Goal: Information Seeking & Learning: Learn about a topic

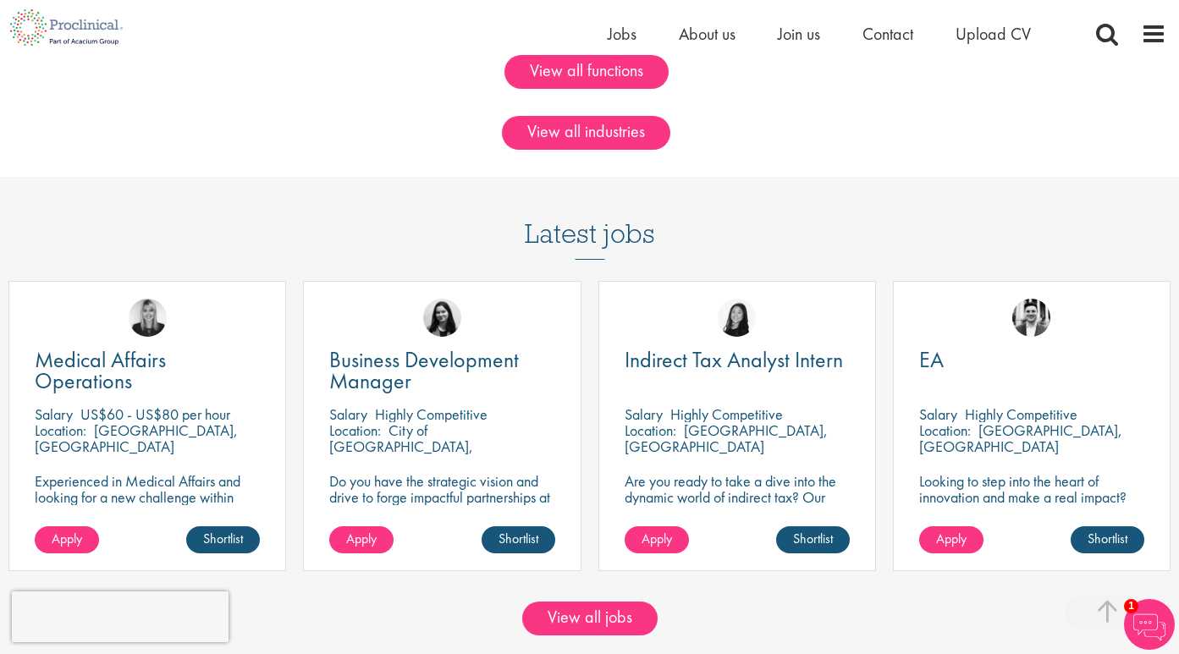
scroll to position [1460, 0]
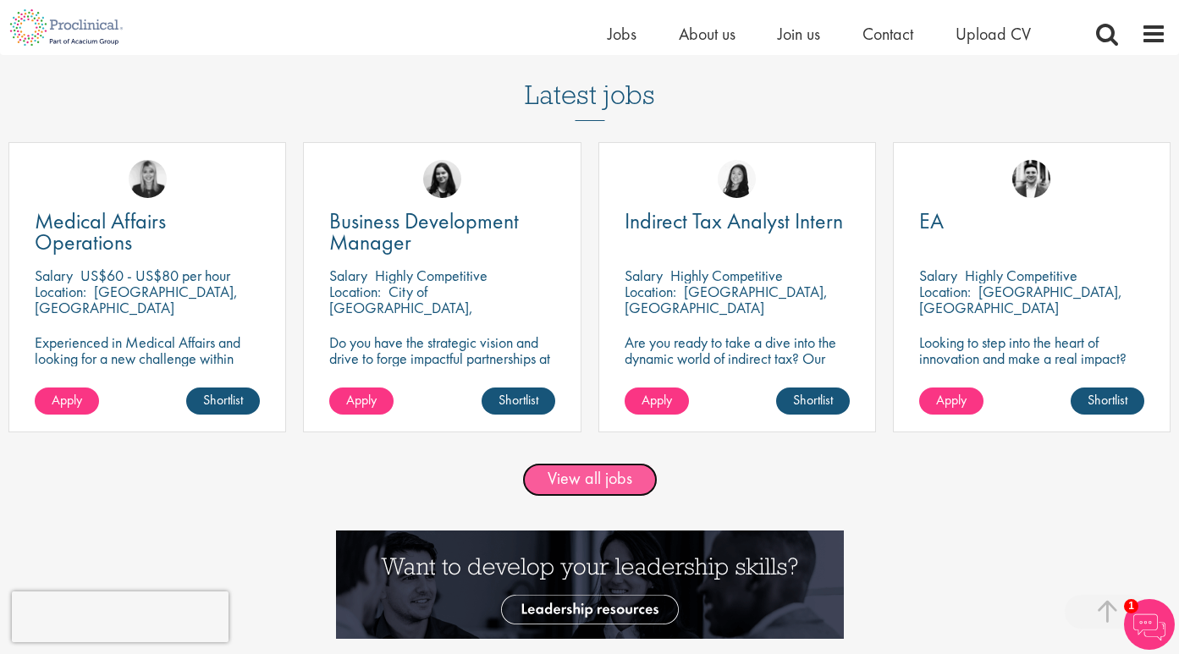
click at [604, 493] on link "View all jobs" at bounding box center [589, 480] width 135 height 34
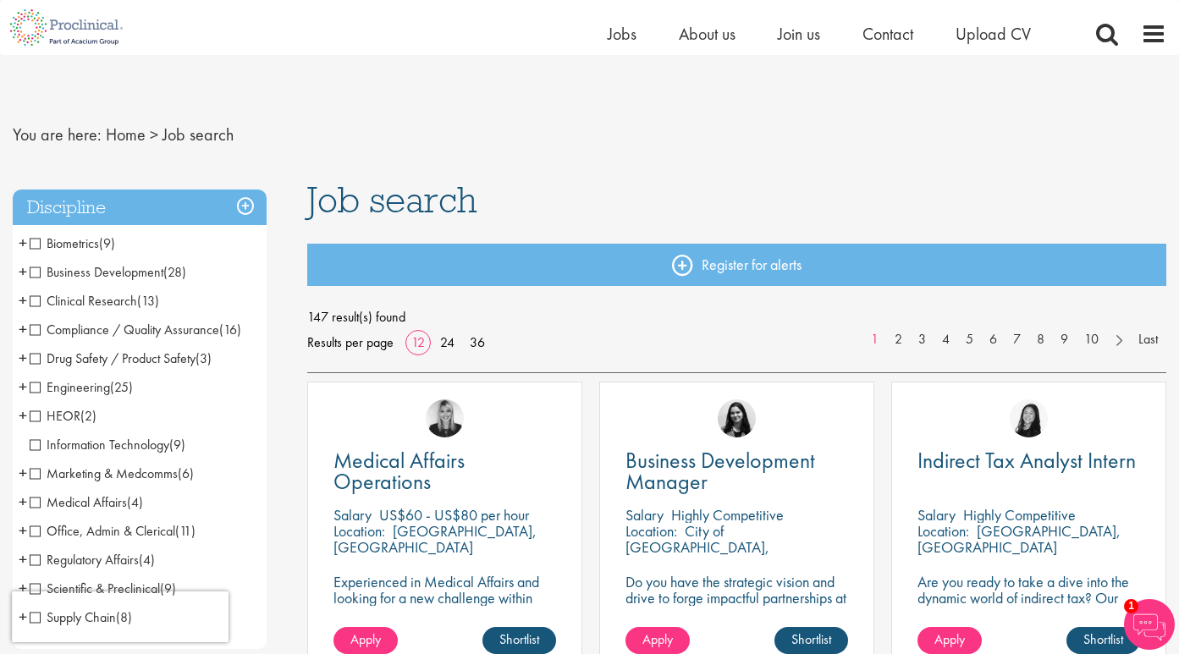
scroll to position [113, 0]
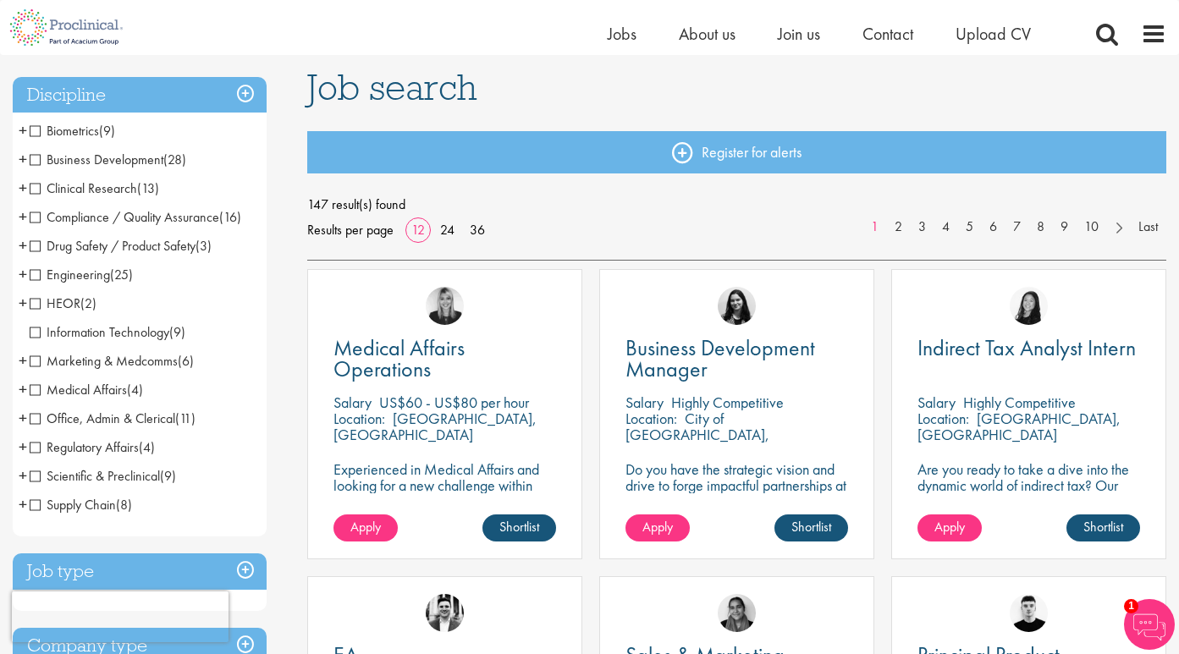
click at [34, 391] on span "Medical Affairs" at bounding box center [78, 390] width 97 height 18
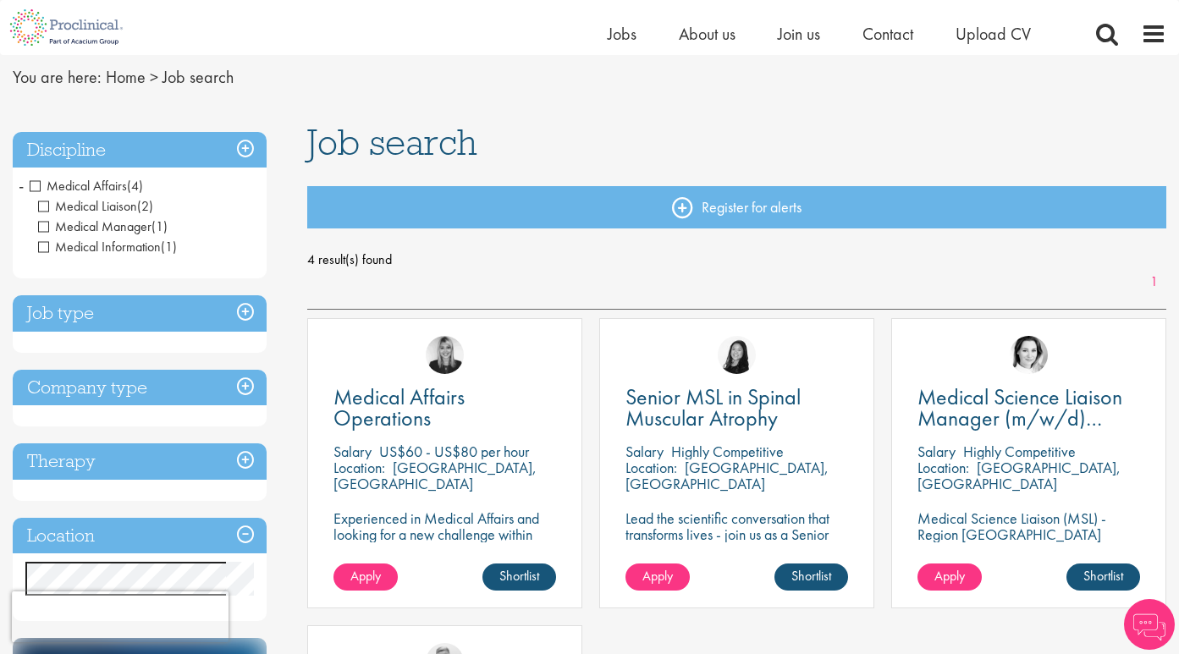
scroll to position [76, 0]
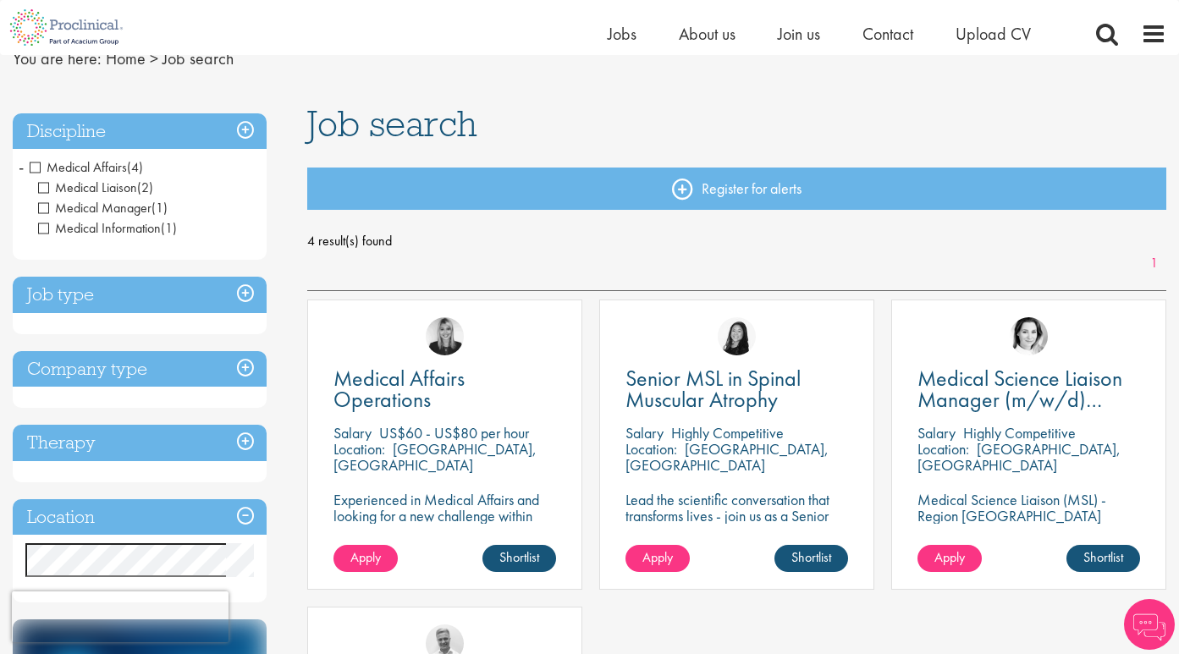
click at [36, 168] on span "Medical Affairs" at bounding box center [78, 167] width 97 height 18
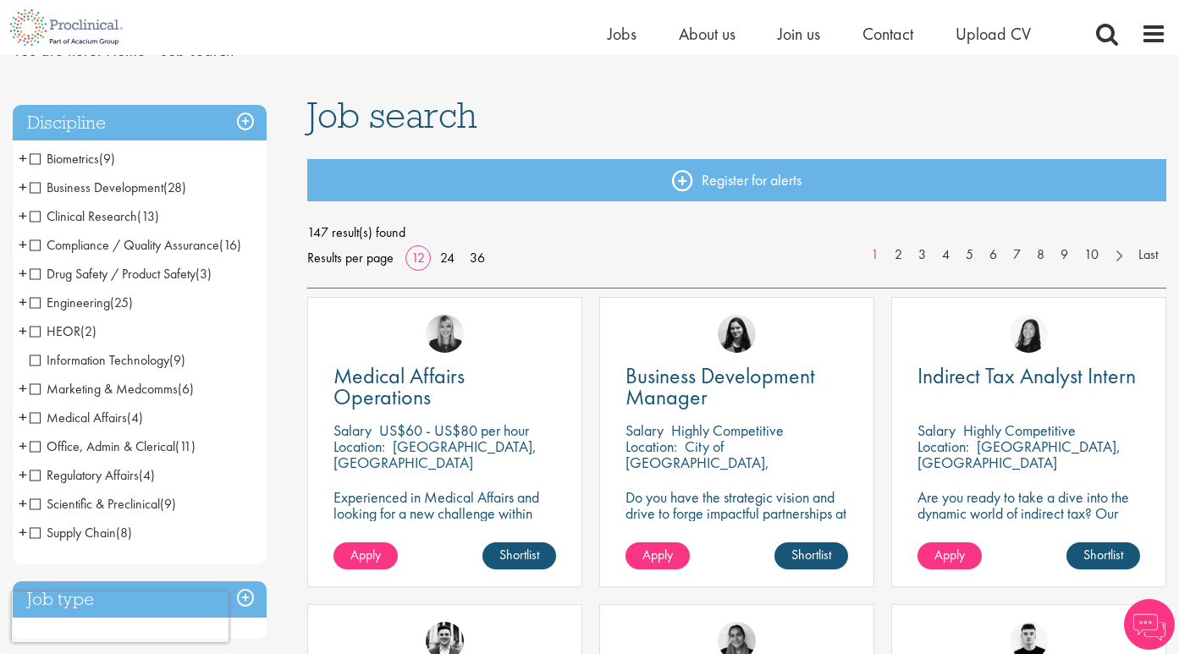
scroll to position [89, 0]
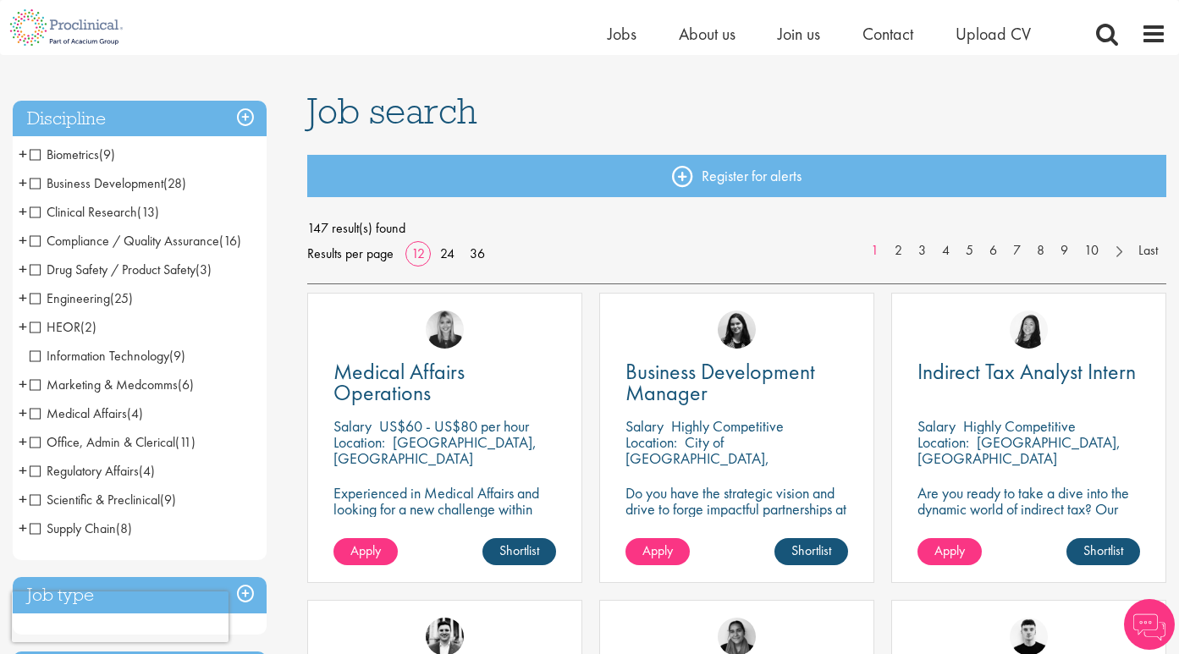
click at [36, 472] on span "Regulatory Affairs" at bounding box center [84, 471] width 109 height 18
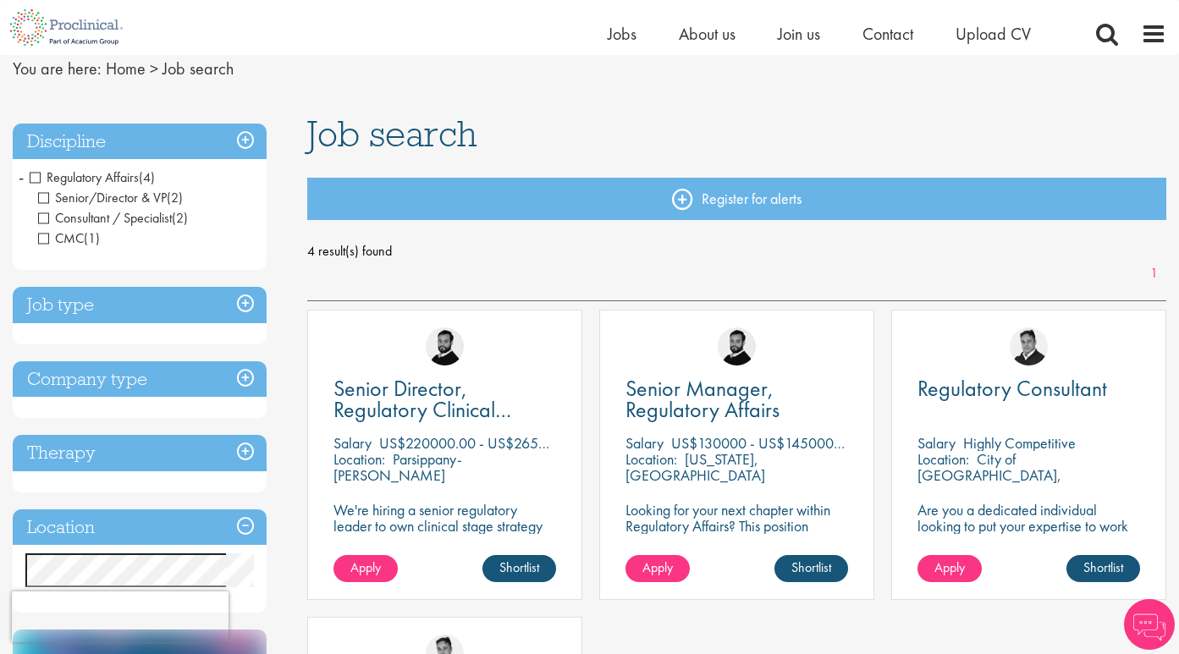
scroll to position [67, 0]
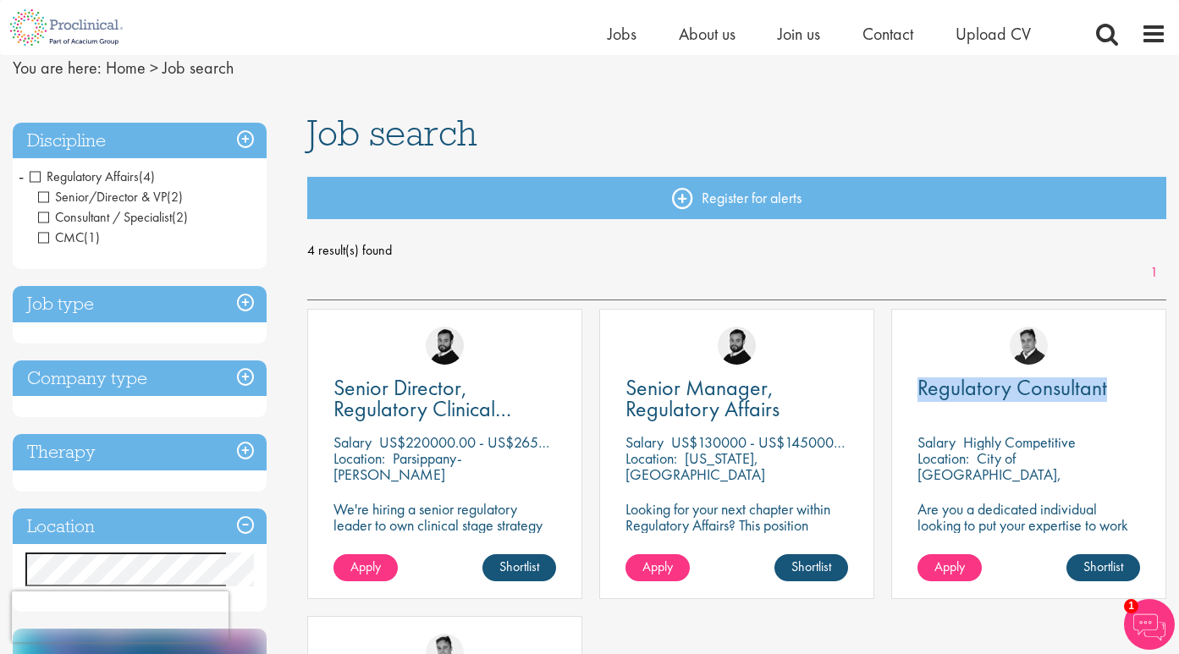
click at [40, 178] on span "Regulatory Affairs" at bounding box center [84, 177] width 109 height 18
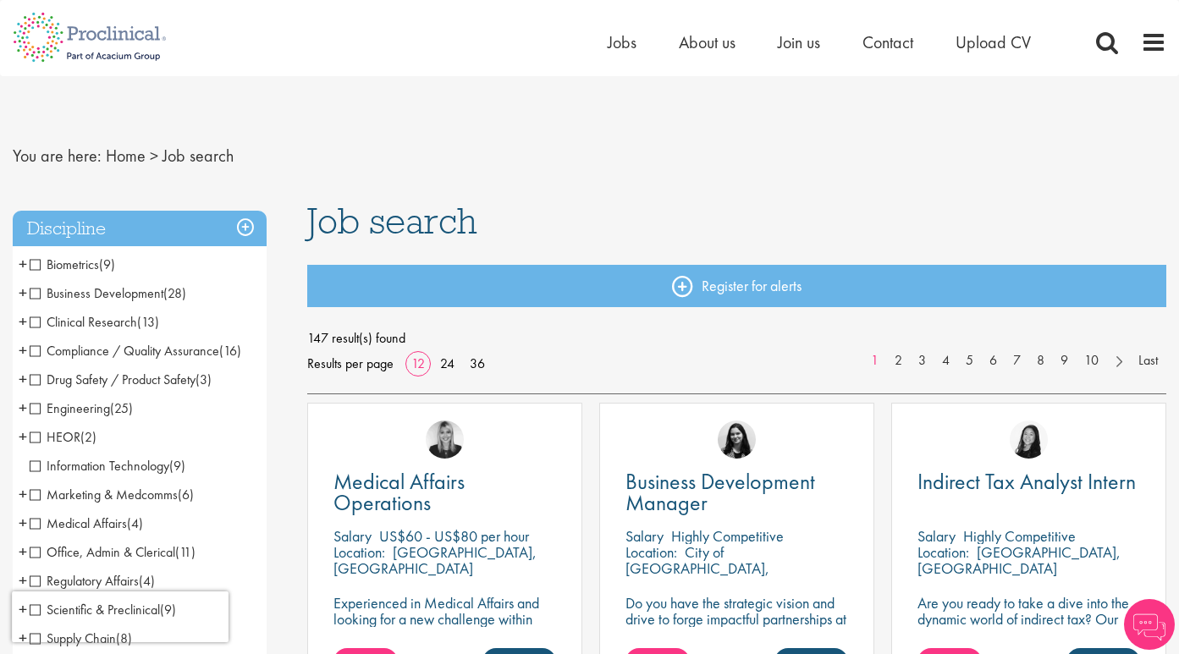
click at [41, 350] on span "Compliance / Quality Assurance" at bounding box center [125, 351] width 190 height 18
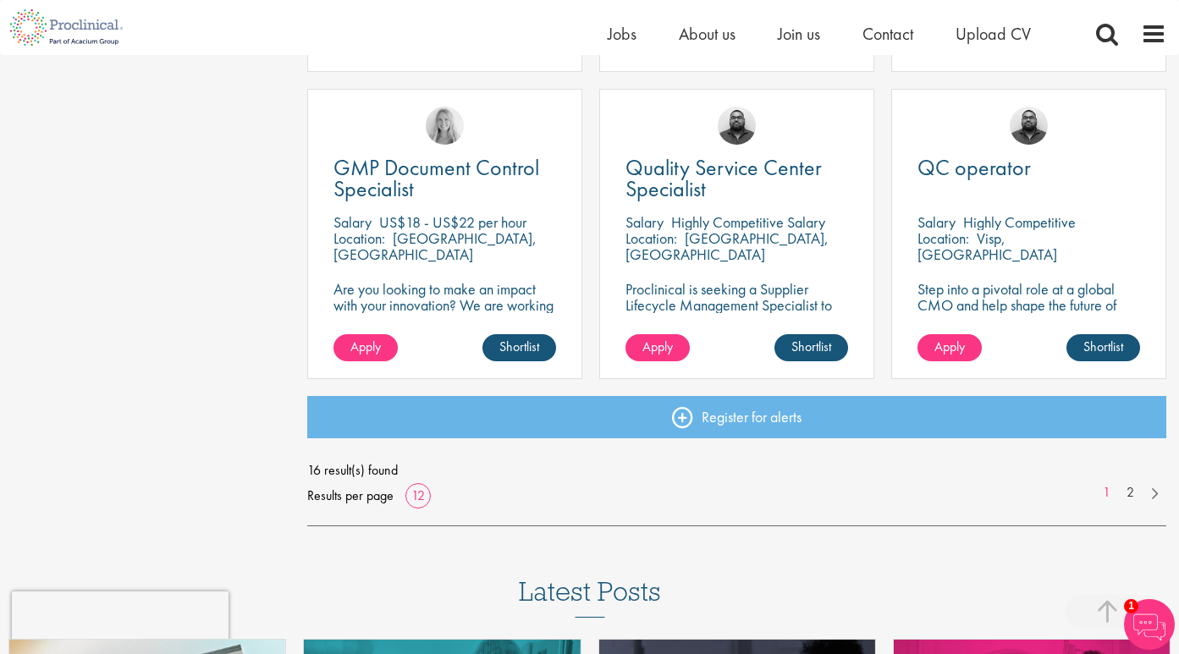
scroll to position [1216, 0]
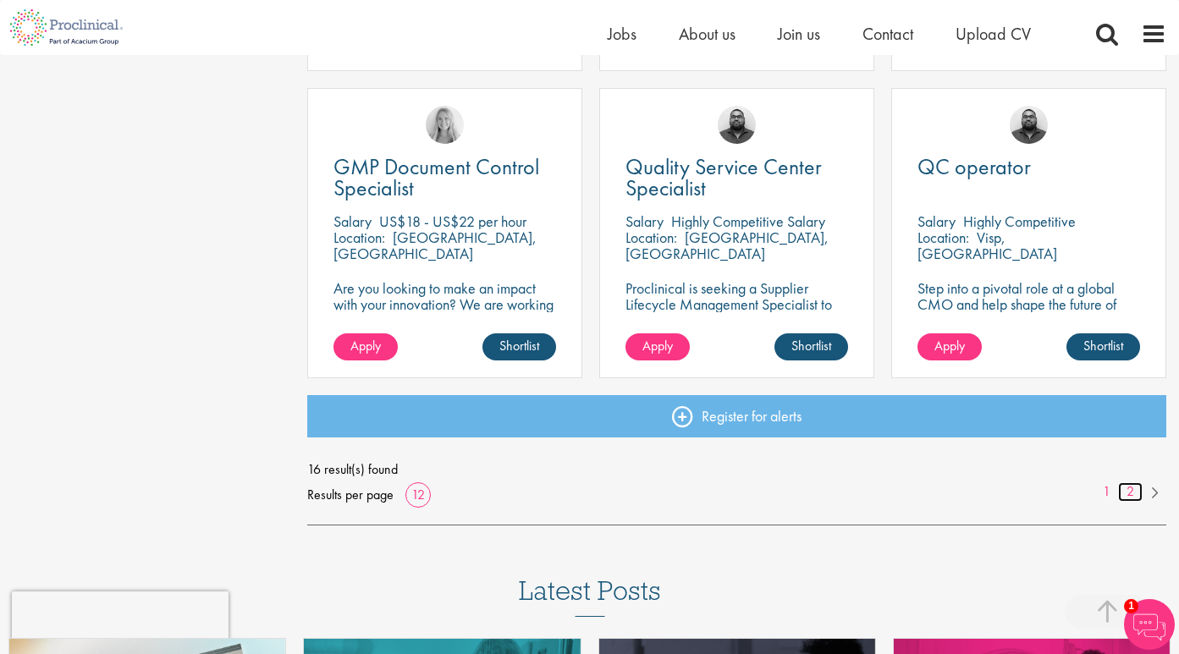
click at [1132, 492] on link "2" at bounding box center [1130, 492] width 25 height 19
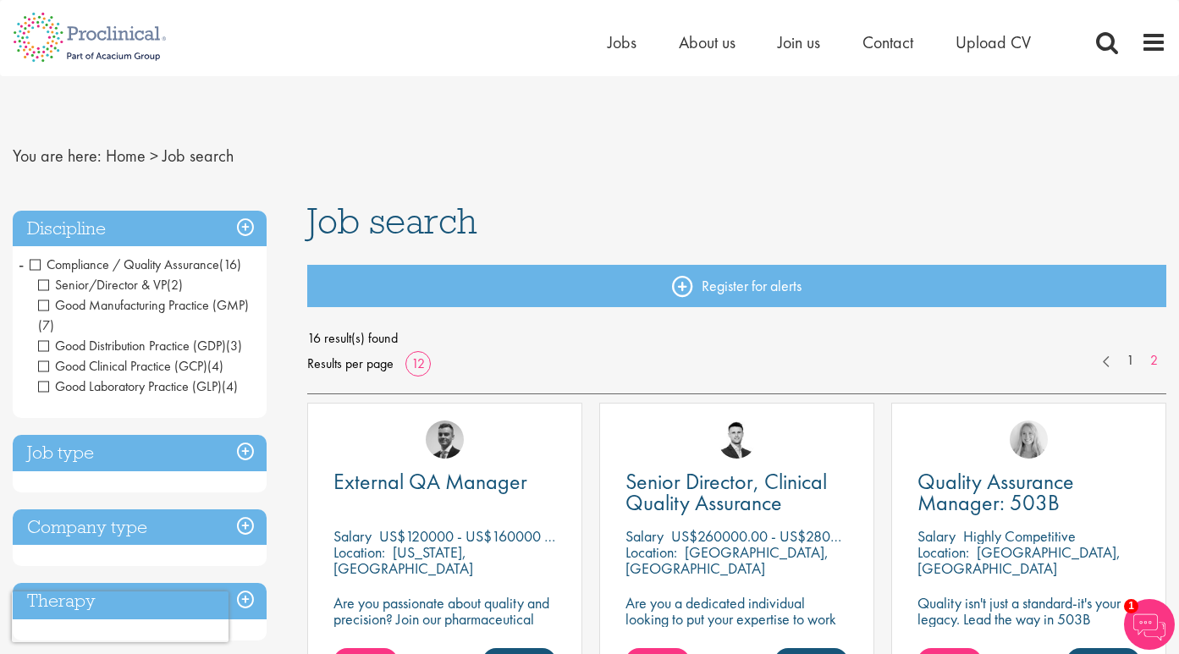
click at [39, 266] on span "Compliance / Quality Assurance" at bounding box center [125, 265] width 190 height 18
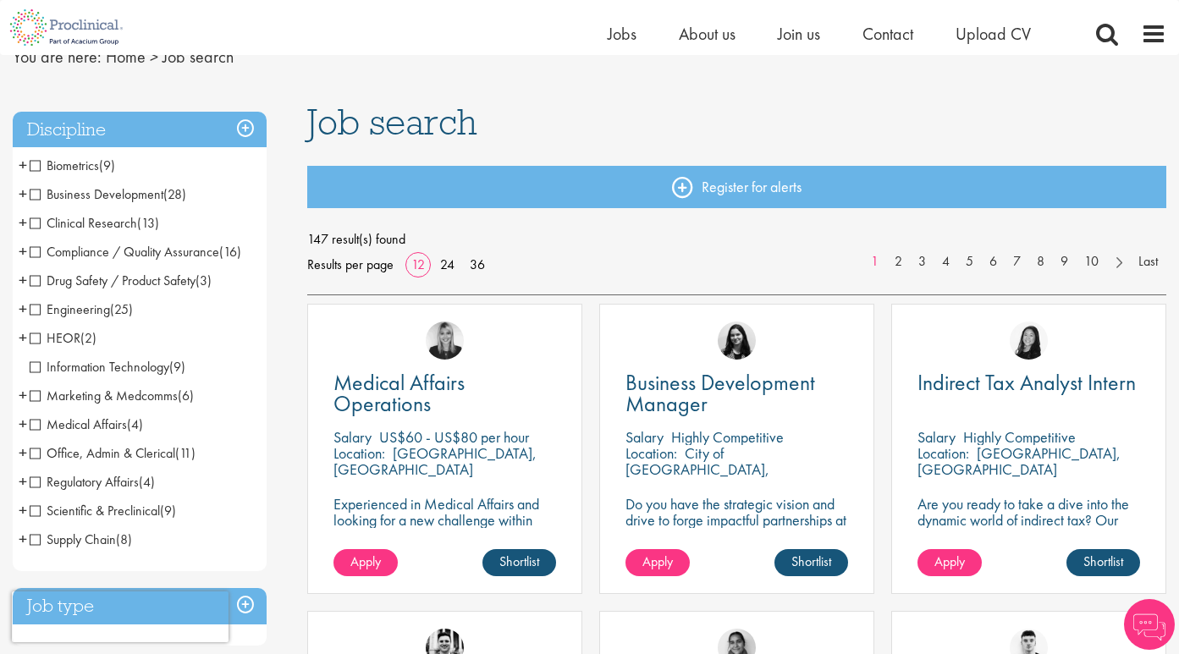
scroll to position [79, 0]
